Goal: Task Accomplishment & Management: Complete application form

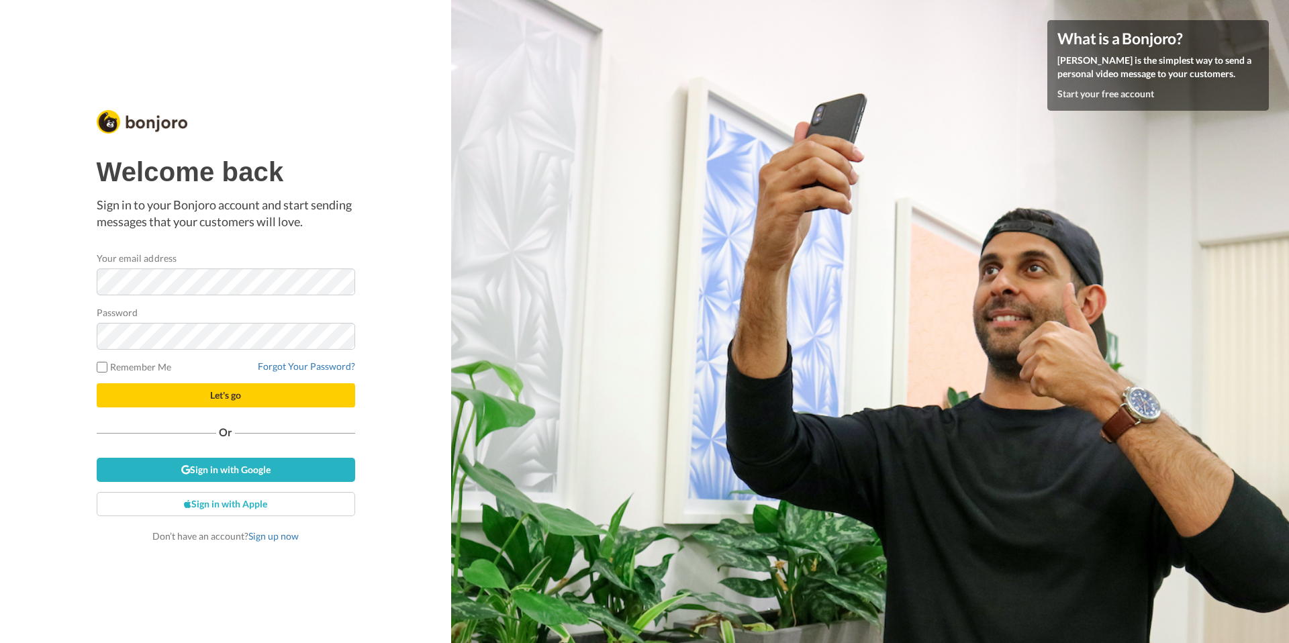
click at [389, 301] on div "Welcome back Sign in to your Bonjoro account and start sending messages that yo…" at bounding box center [225, 321] width 451 height 643
click at [270, 536] on link "Sign up now" at bounding box center [273, 535] width 50 height 11
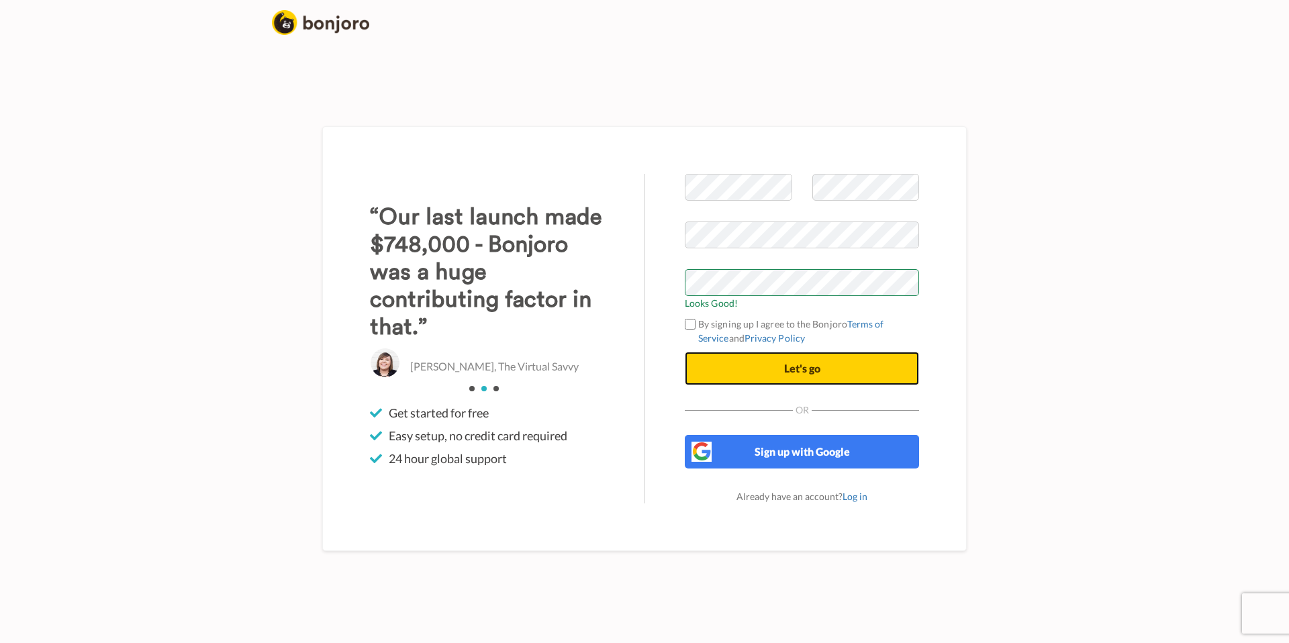
click at [767, 362] on button "Let's go" at bounding box center [802, 369] width 234 height 34
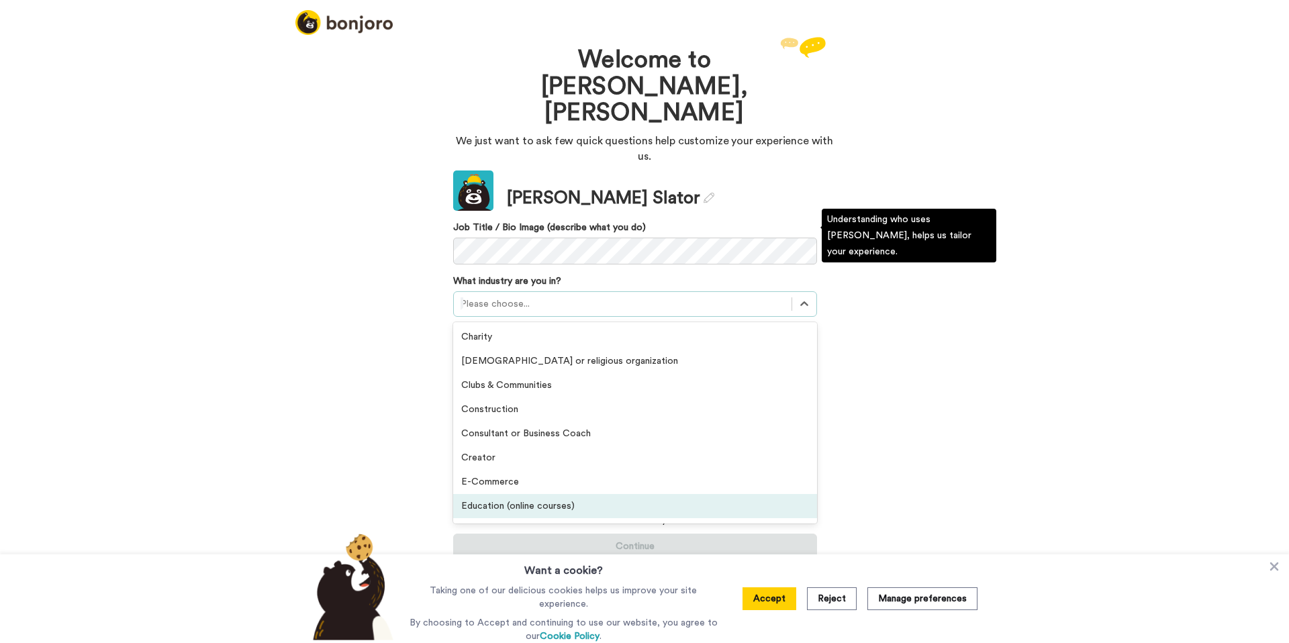
click at [568, 494] on div "Education (online courses)" at bounding box center [635, 506] width 364 height 24
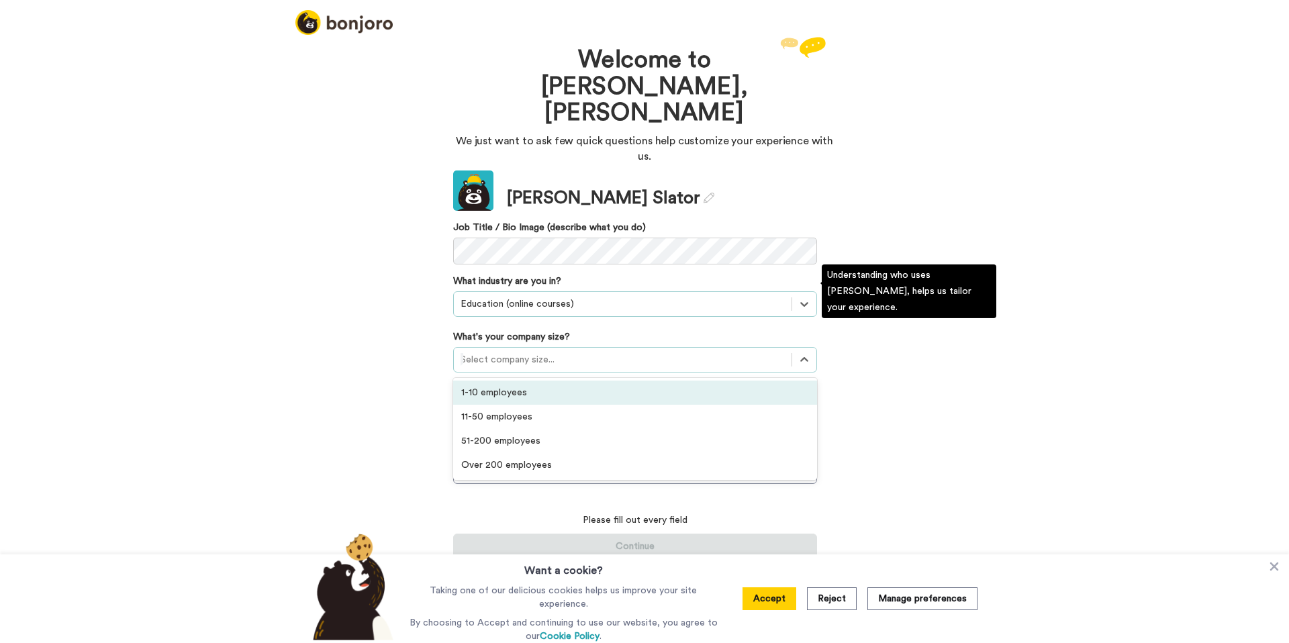
click at [549, 352] on div at bounding box center [622, 360] width 324 height 16
click at [533, 381] on div "1-10 employees" at bounding box center [635, 393] width 364 height 24
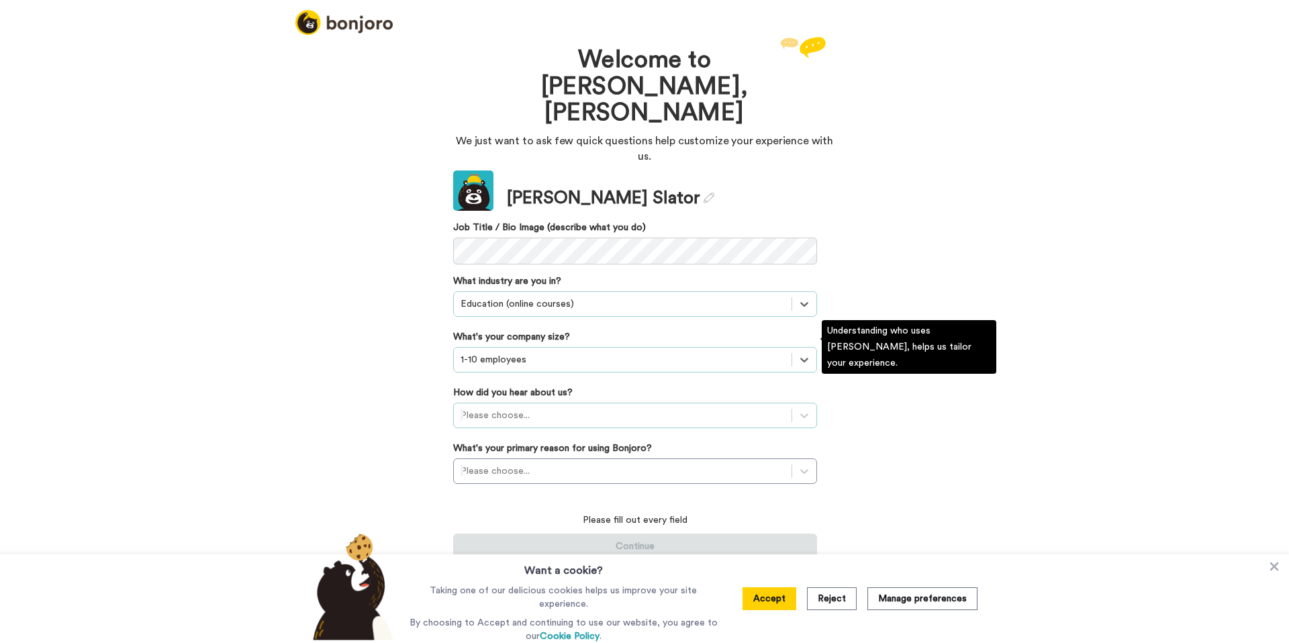
click at [536, 407] on div at bounding box center [622, 415] width 324 height 16
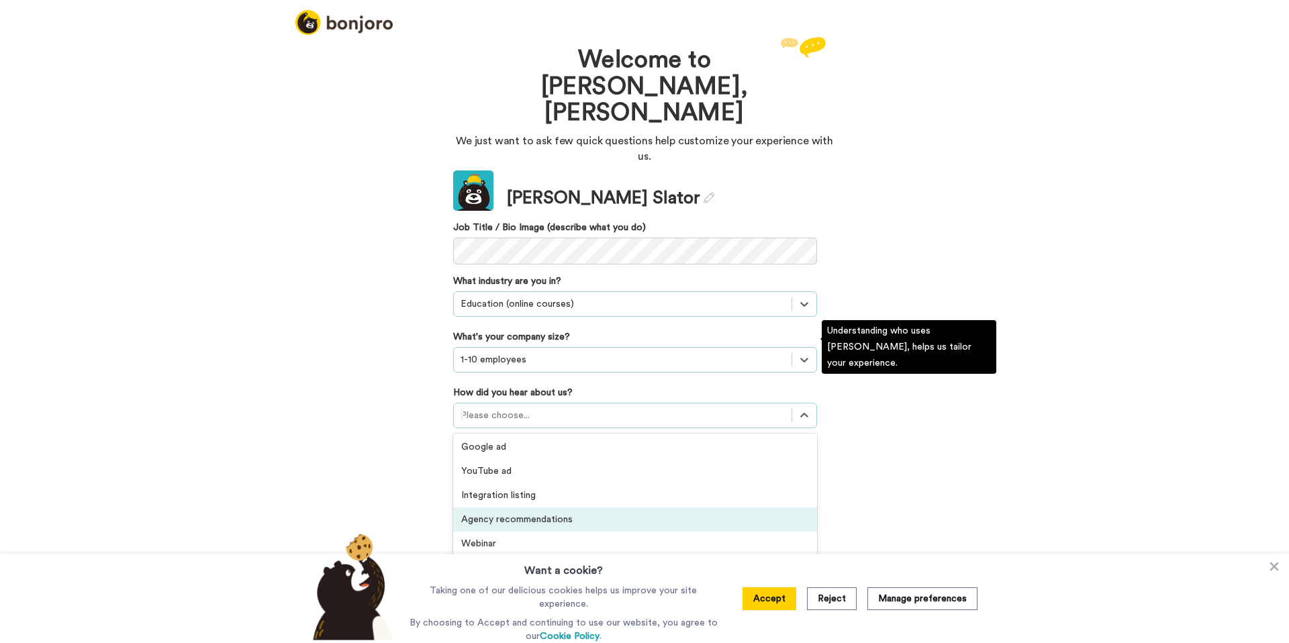
scroll to position [287, 0]
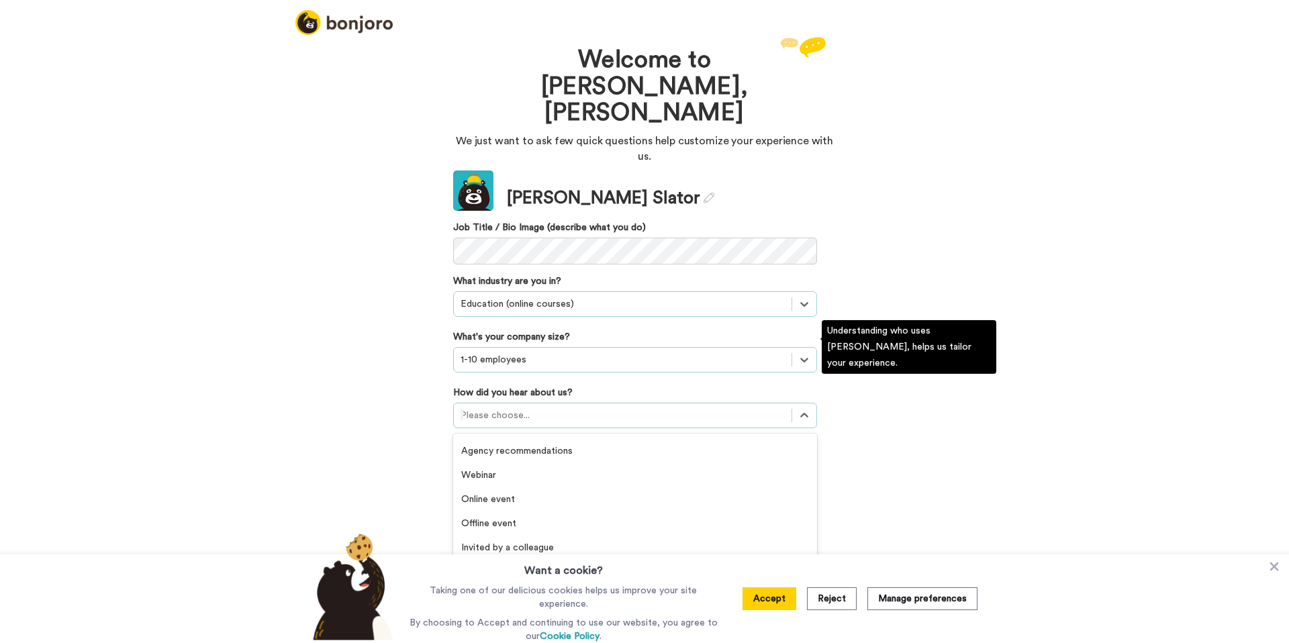
click at [522, 608] on div "Others" at bounding box center [635, 620] width 364 height 24
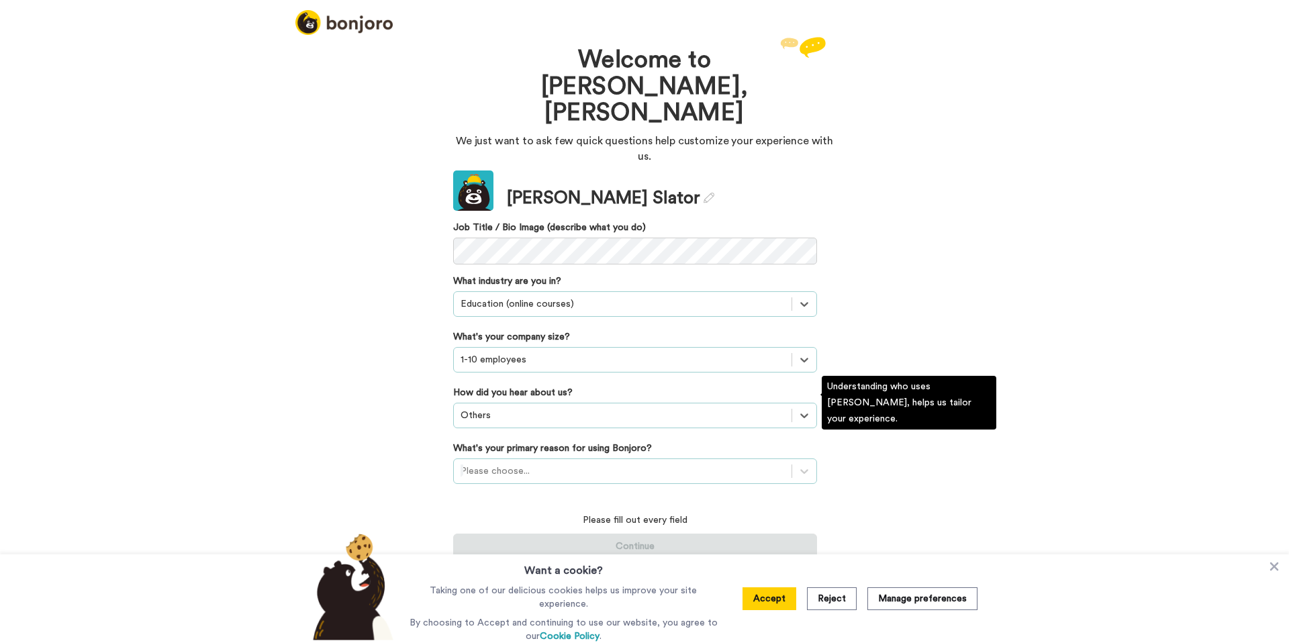
click at [524, 463] on div at bounding box center [622, 471] width 324 height 16
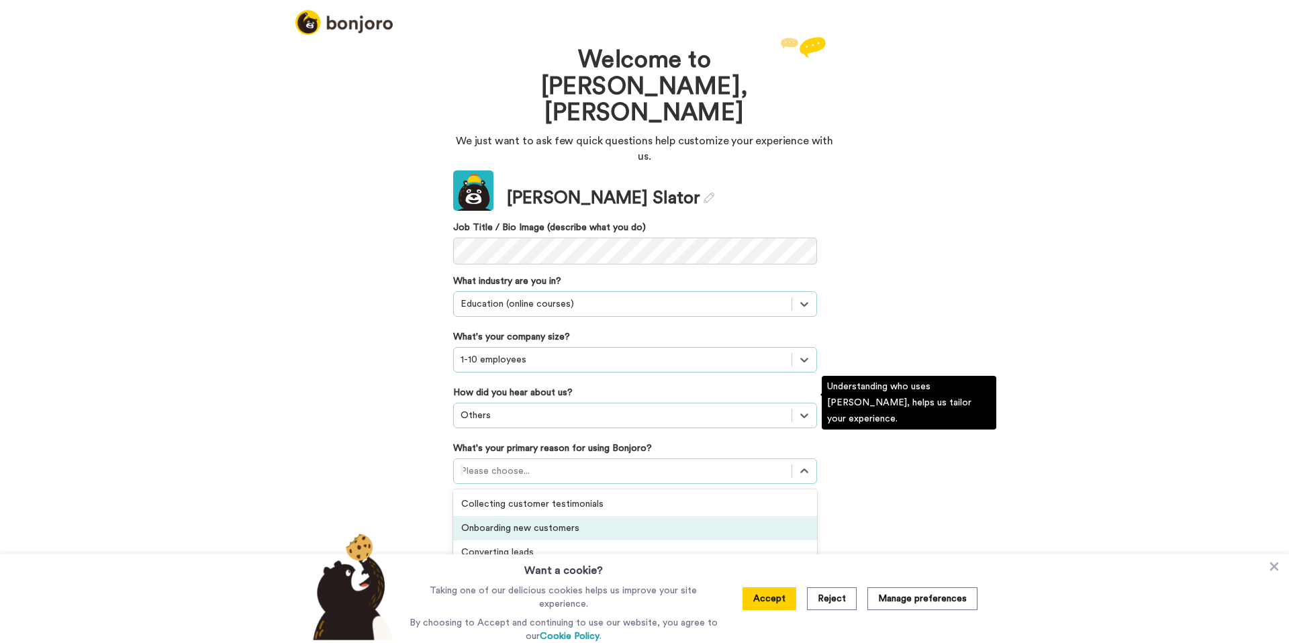
click at [554, 516] on div "Onboarding new customers" at bounding box center [635, 528] width 364 height 24
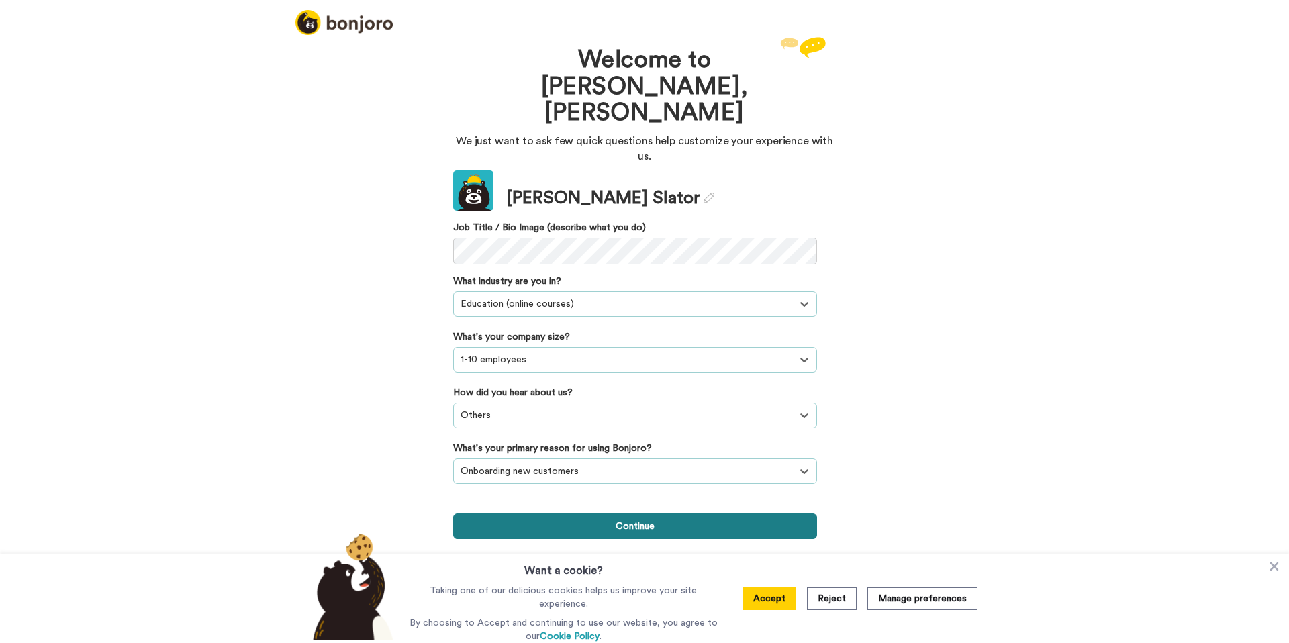
click at [555, 513] on button "Continue" at bounding box center [635, 526] width 364 height 26
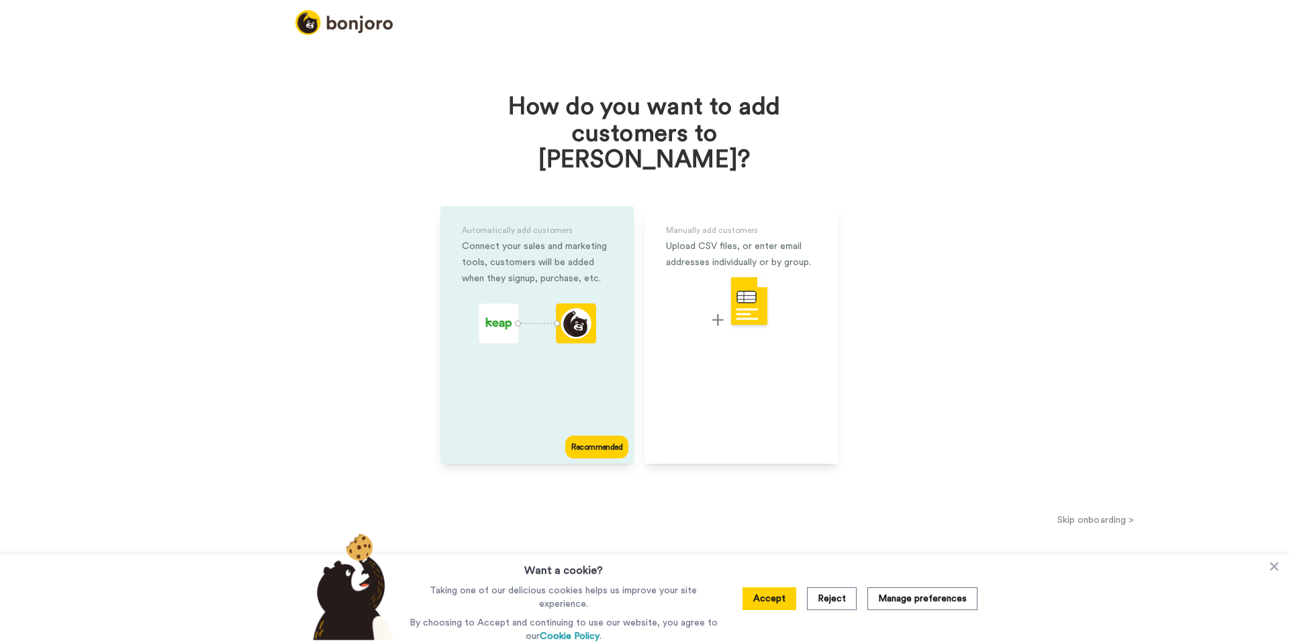
click at [555, 238] on div "Connect your sales and marketing tools, customers will be added when they signu…" at bounding box center [537, 262] width 150 height 48
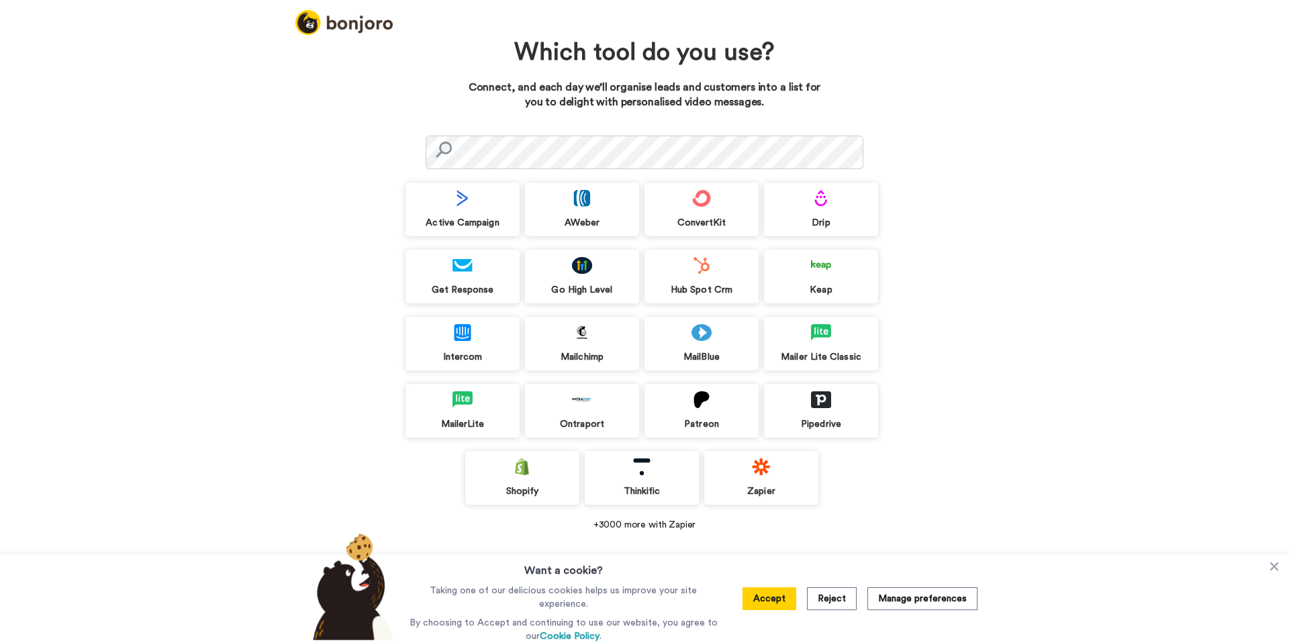
click at [762, 475] on img at bounding box center [761, 466] width 20 height 17
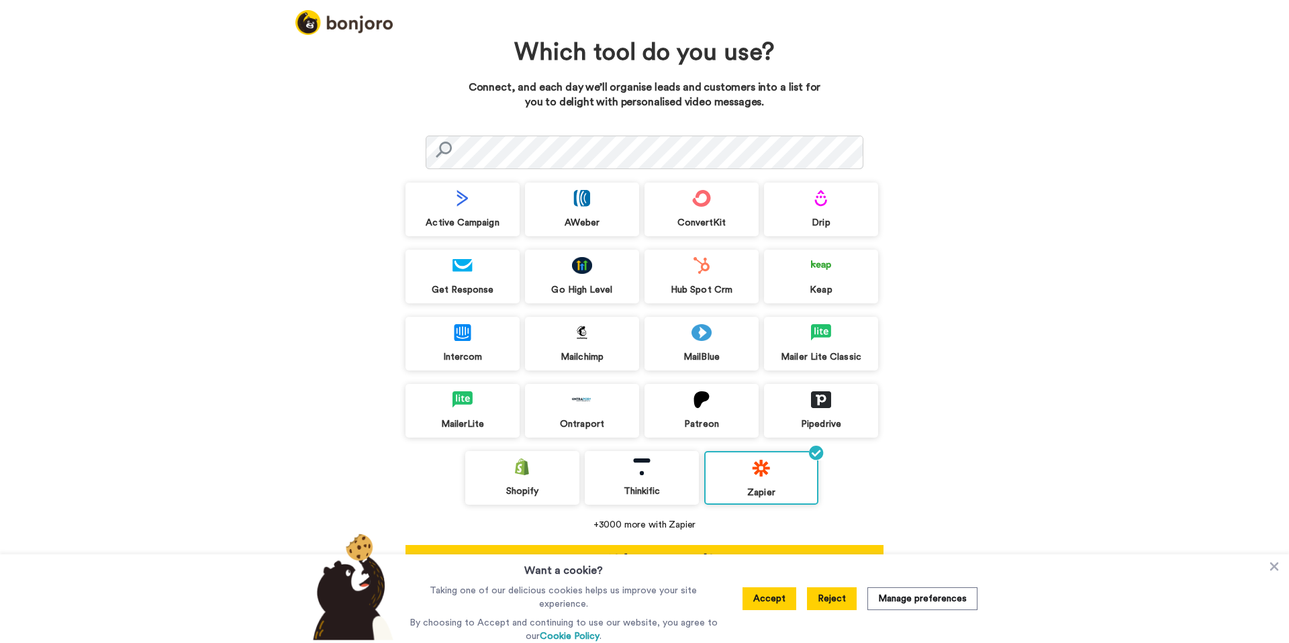
click at [838, 601] on button "Reject" at bounding box center [832, 598] width 50 height 23
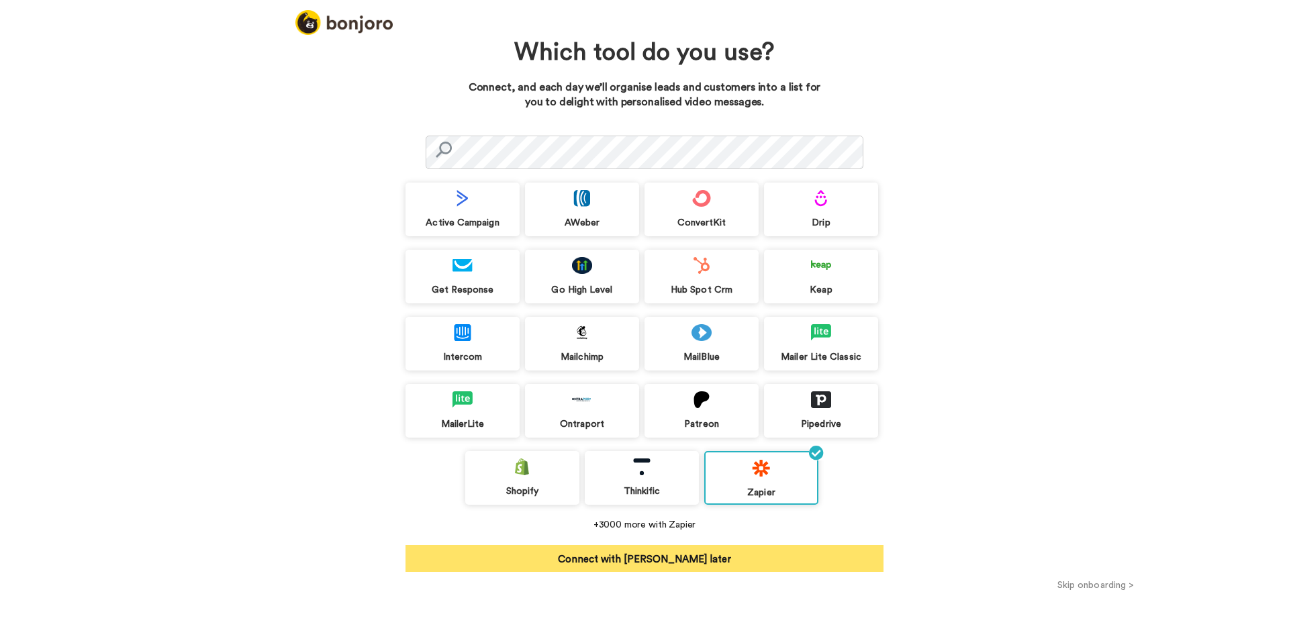
click at [807, 550] on button "Connect with Zapier later" at bounding box center [644, 558] width 478 height 27
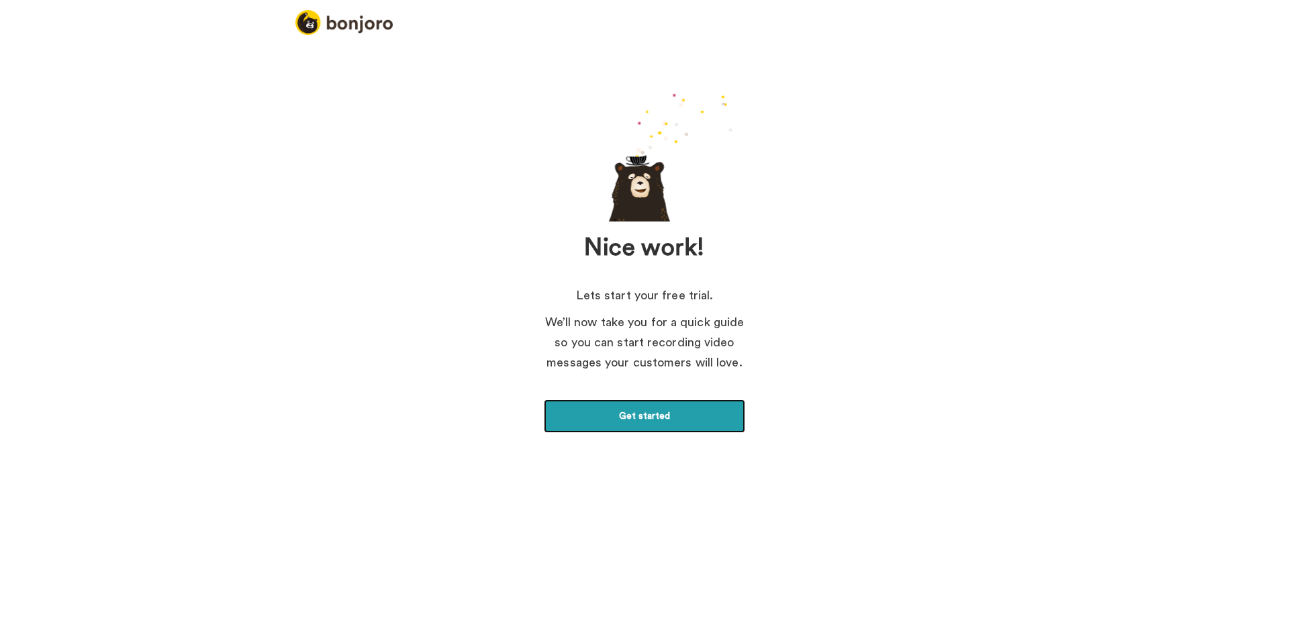
click at [646, 414] on link "Get started" at bounding box center [644, 416] width 201 height 34
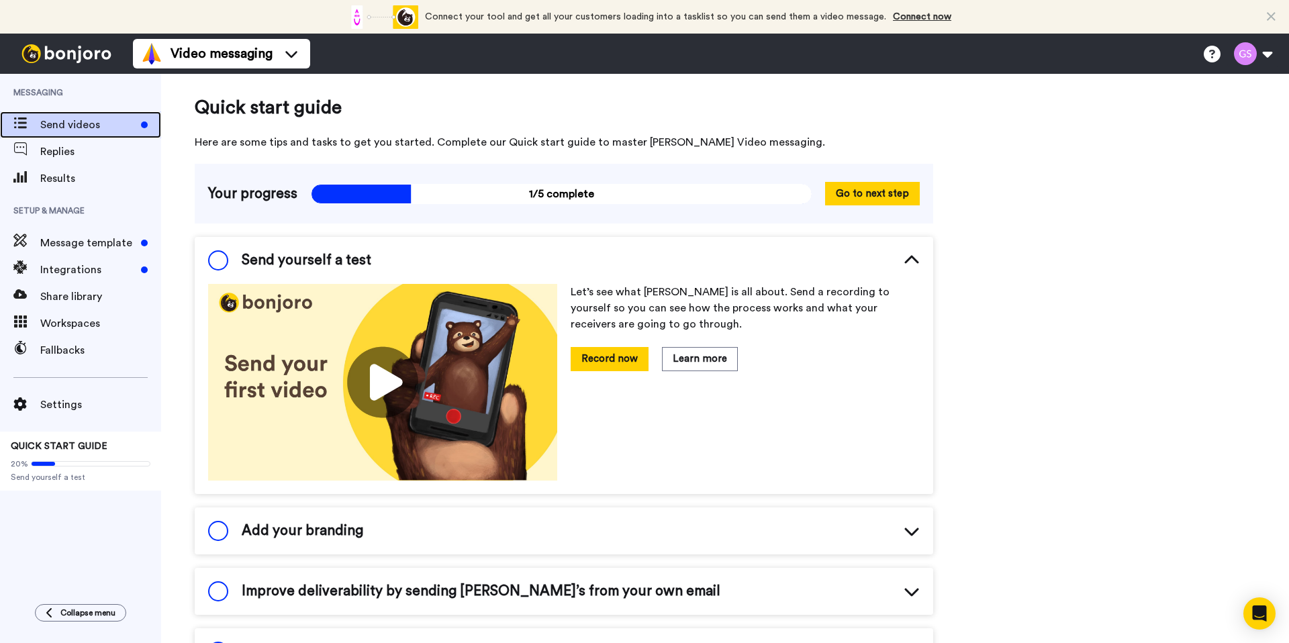
click at [57, 128] on span "Send videos" at bounding box center [87, 125] width 95 height 16
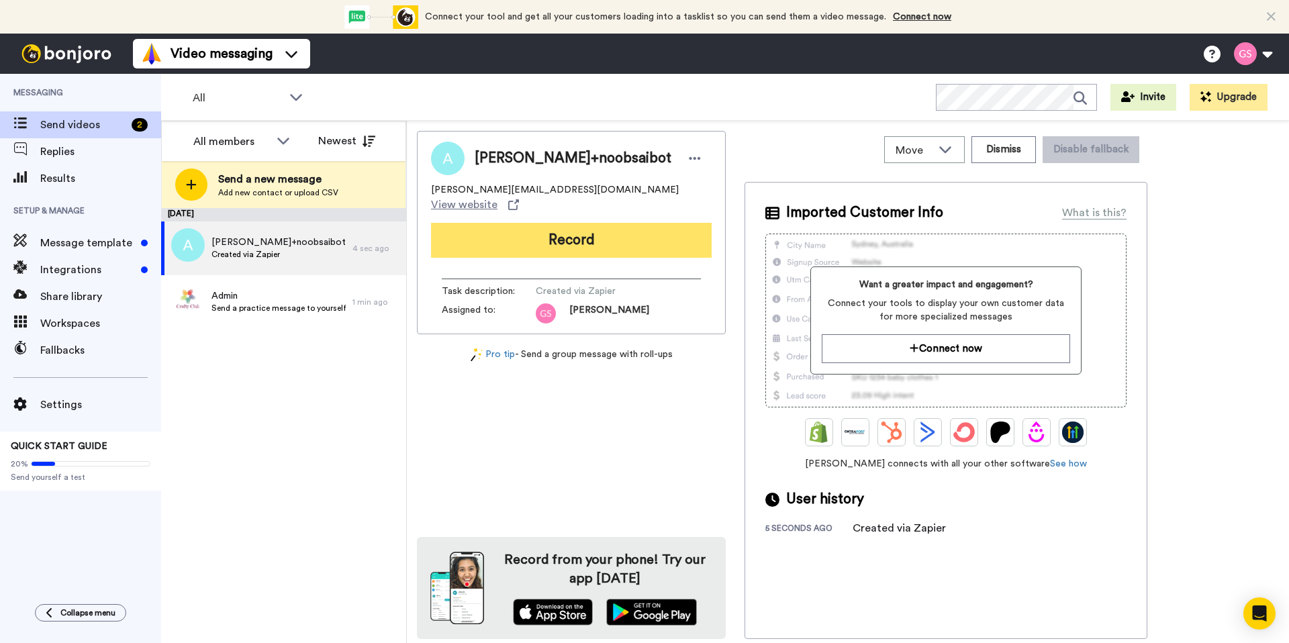
click at [576, 230] on button "Record" at bounding box center [571, 240] width 281 height 35
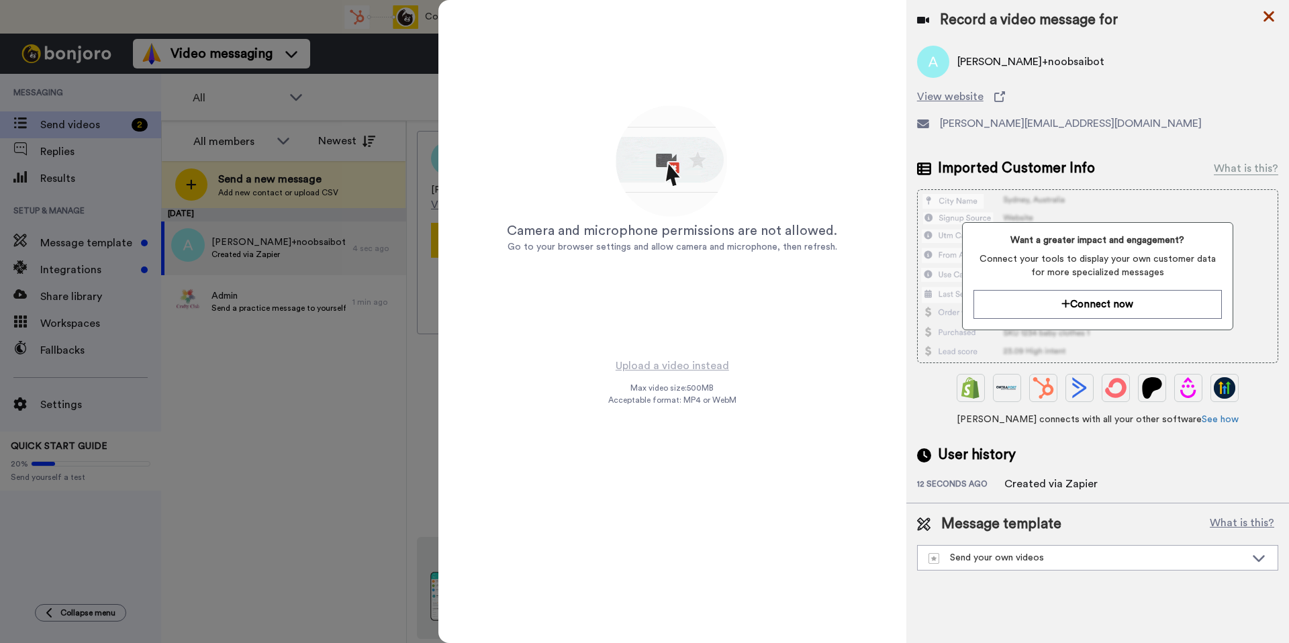
click at [1271, 14] on icon at bounding box center [1268, 16] width 11 height 11
